Goal: Find specific fact

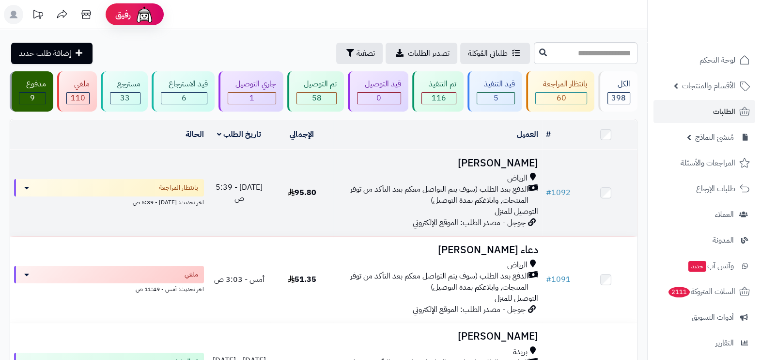
click at [459, 181] on div "الرياض" at bounding box center [437, 178] width 201 height 11
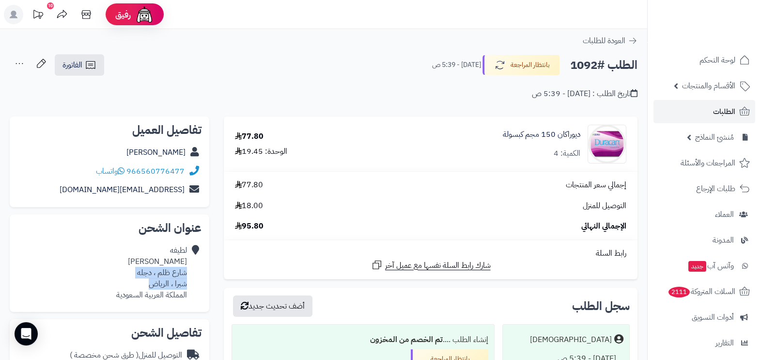
drag, startPoint x: 187, startPoint y: 273, endPoint x: 147, endPoint y: 283, distance: 41.1
click at [147, 283] on div "لطيفه عثمان شارع ظلم ، دجله شبرا ، الرياض المملكة العربية السعودية" at bounding box center [151, 272] width 71 height 55
copy div "شارع ظلم ، دجله شبرا ، الرياض"
